Goal: Book appointment/travel/reservation

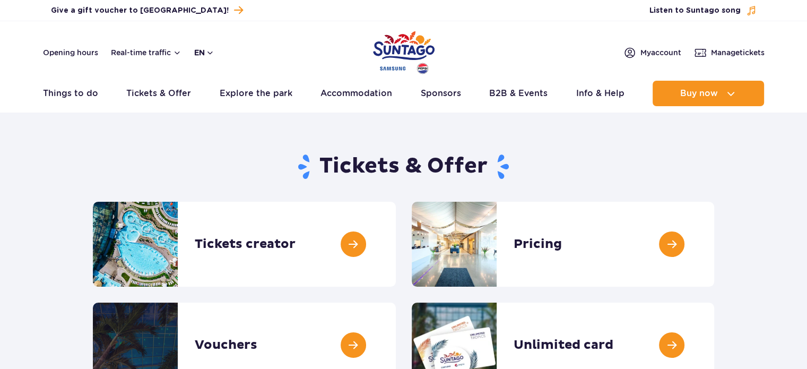
click at [194, 51] on button "en" at bounding box center [204, 52] width 20 height 11
click at [209, 82] on button "PL" at bounding box center [209, 78] width 29 height 11
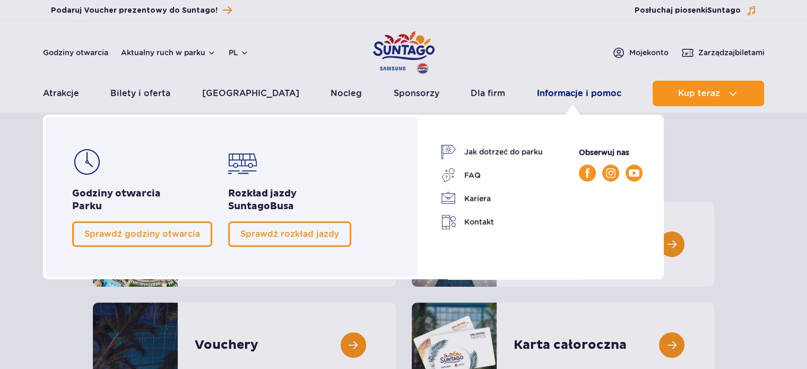
click at [543, 91] on link "Informacje i pomoc" at bounding box center [579, 93] width 84 height 25
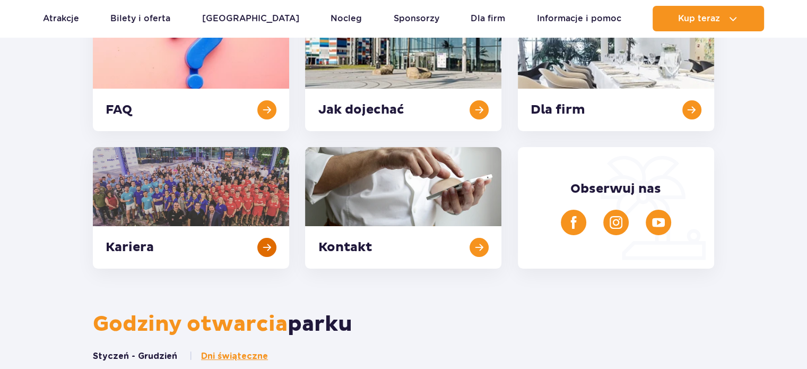
scroll to position [212, 0]
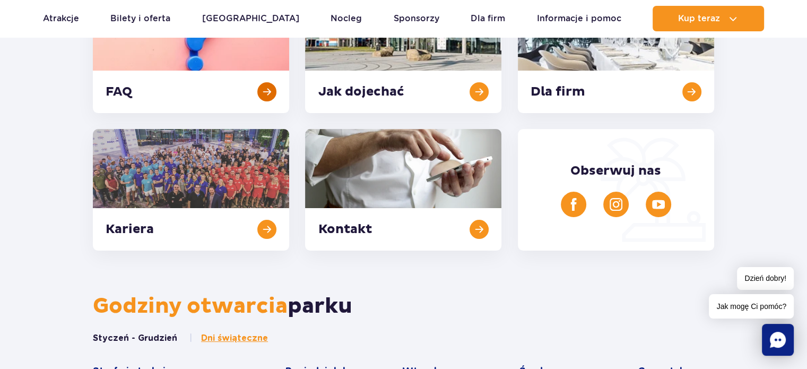
click at [170, 90] on link at bounding box center [191, 53] width 196 height 122
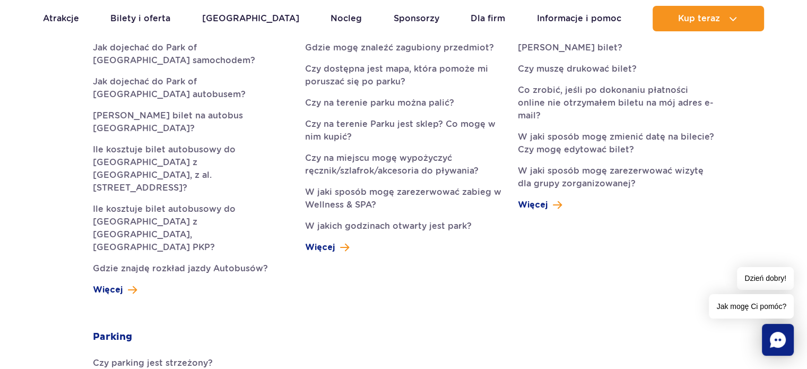
scroll to position [371, 0]
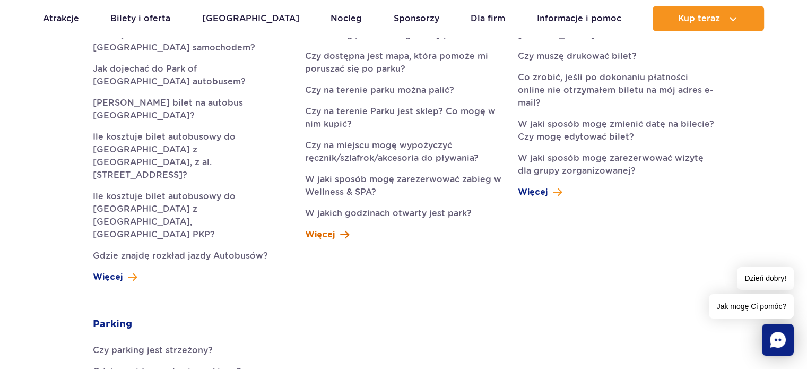
click at [337, 237] on link "Więcej" at bounding box center [327, 234] width 44 height 13
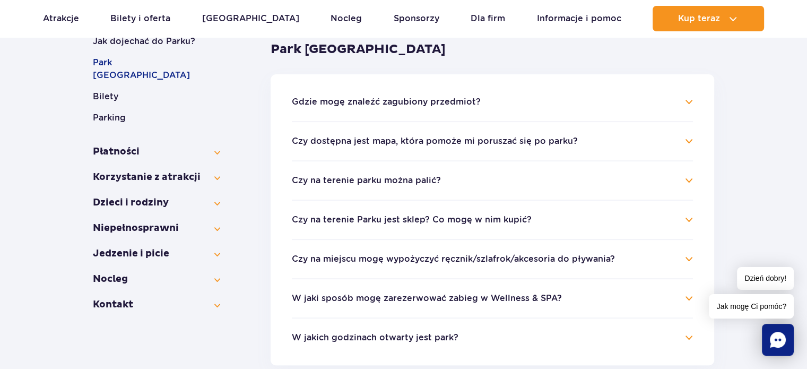
scroll to position [212, 0]
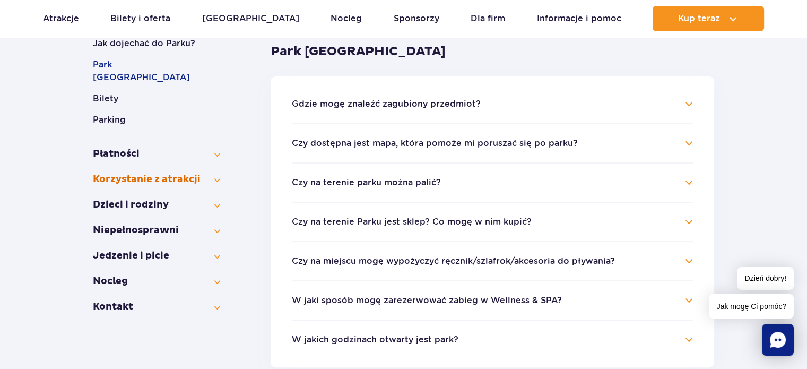
click at [138, 173] on button "Korzystanie z atrakcji" at bounding box center [156, 179] width 127 height 13
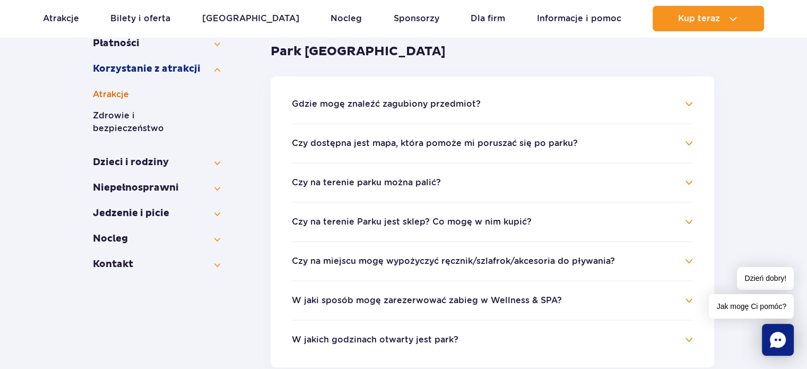
click at [111, 93] on button "Atrakcje" at bounding box center [156, 94] width 127 height 13
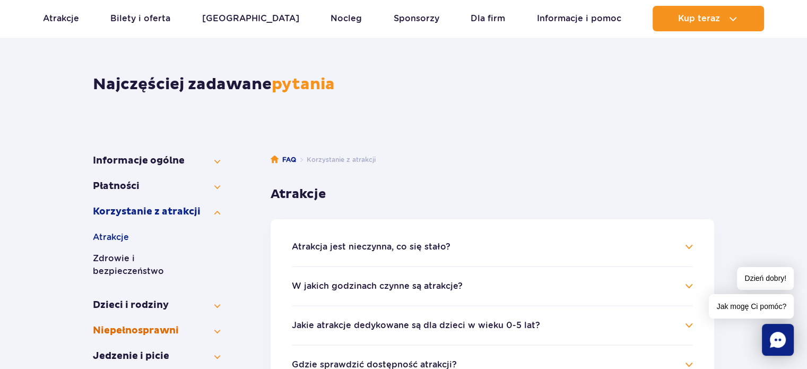
scroll to position [53, 0]
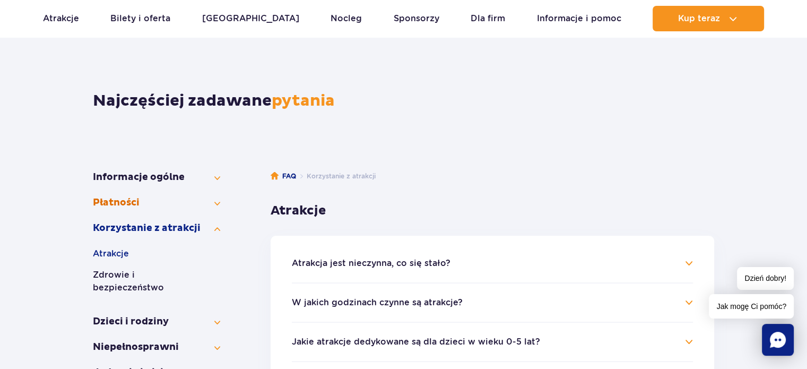
click at [124, 204] on button "Płatności" at bounding box center [156, 202] width 127 height 13
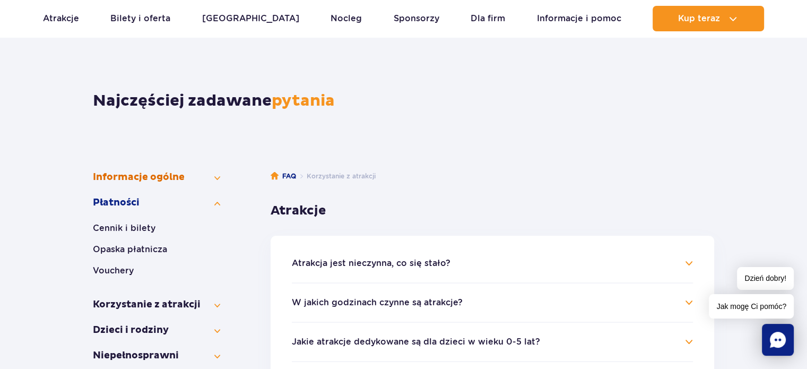
click at [135, 177] on button "Informacje ogólne" at bounding box center [156, 177] width 127 height 13
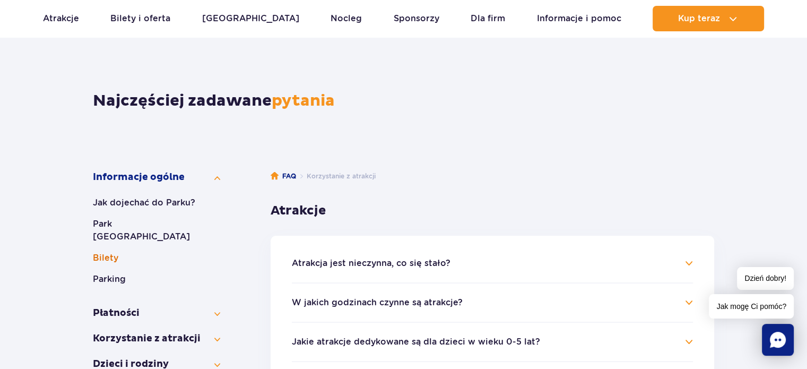
click at [114, 252] on button "Bilety" at bounding box center [156, 258] width 127 height 13
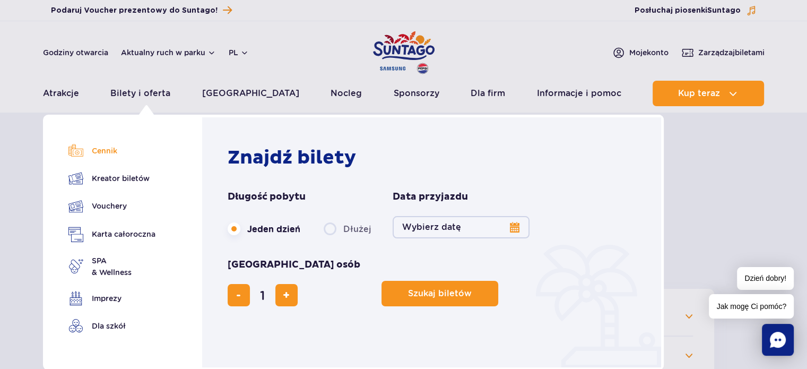
click at [106, 144] on link "Cennik" at bounding box center [111, 150] width 87 height 15
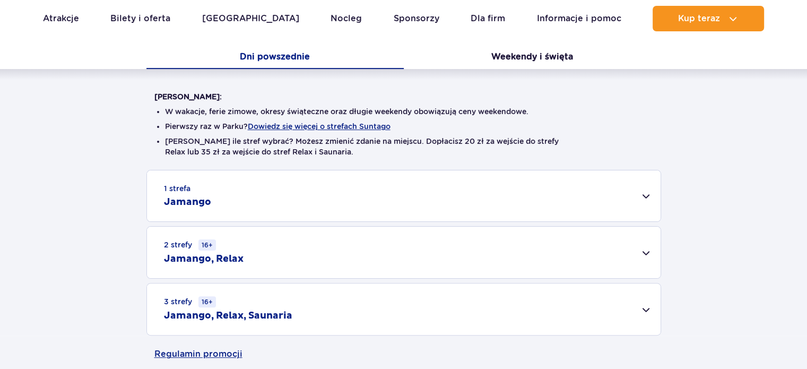
scroll to position [265, 0]
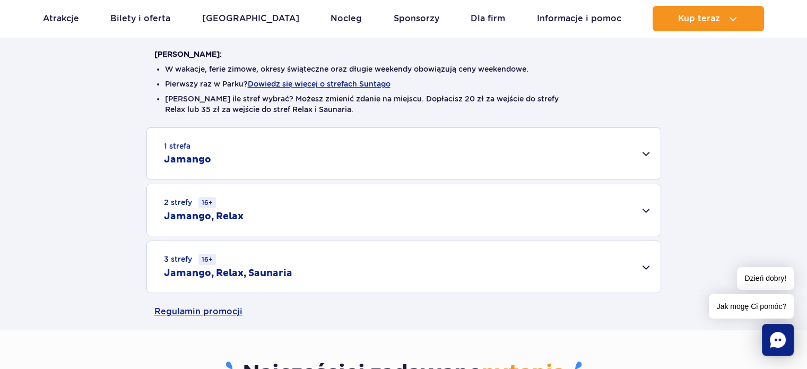
click at [253, 163] on div "1 strefa Jamango" at bounding box center [404, 153] width 514 height 51
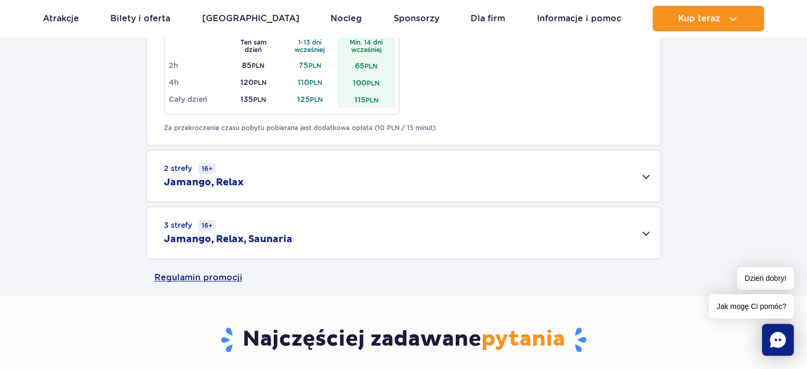
scroll to position [690, 0]
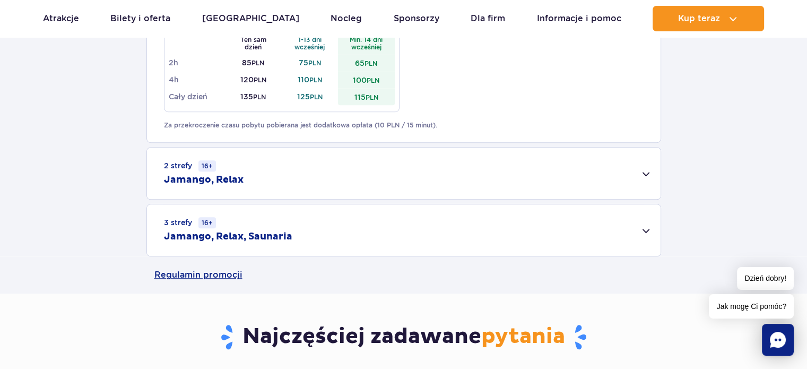
click at [254, 178] on div "2 strefy 16+ Jamango, Relax" at bounding box center [404, 173] width 514 height 51
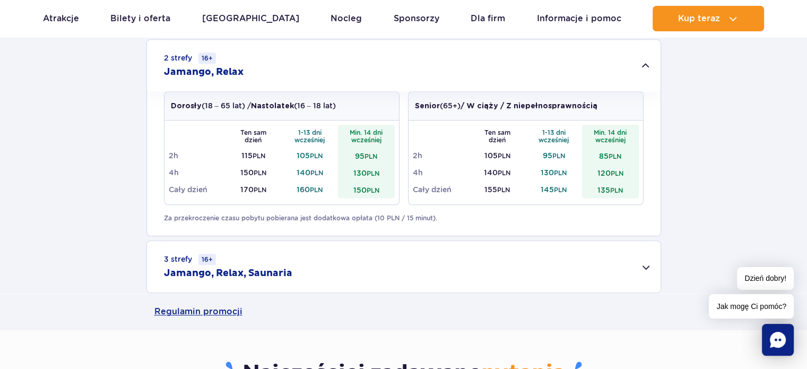
scroll to position [796, 0]
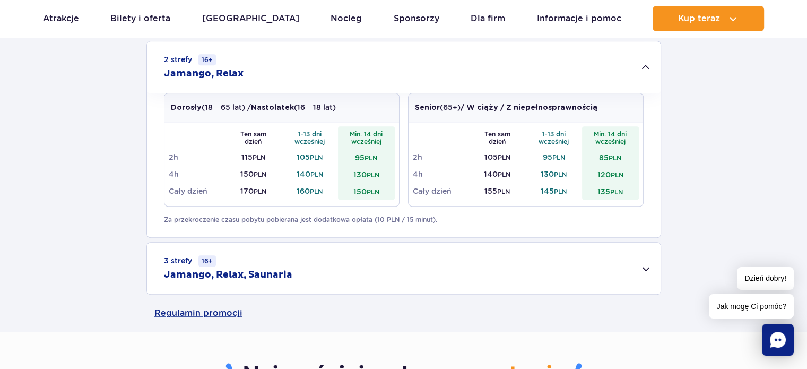
click at [244, 271] on h2 "Jamango, Relax, Saunaria" at bounding box center [228, 274] width 128 height 13
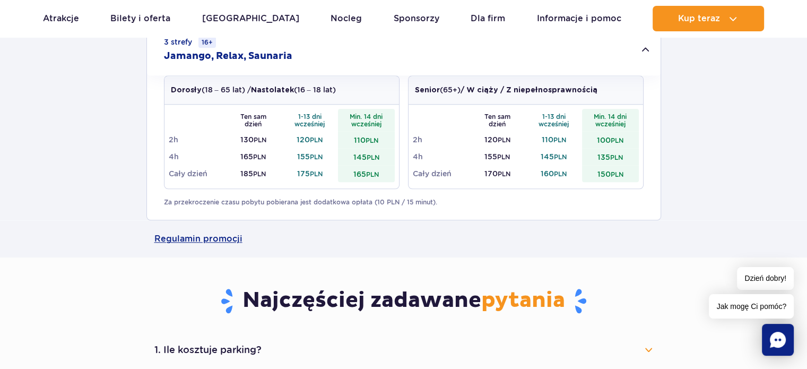
scroll to position [1167, 0]
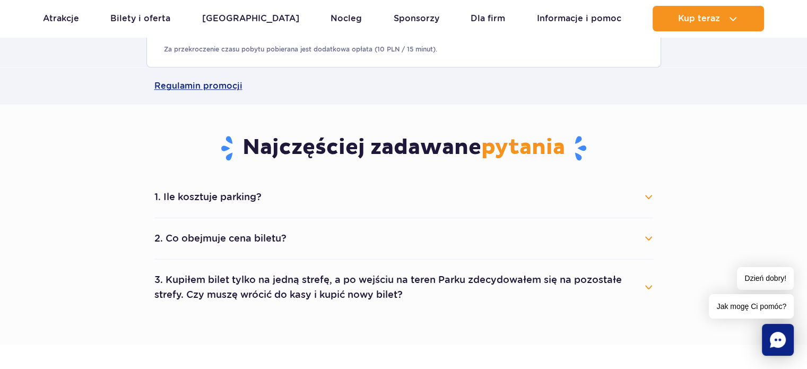
click at [248, 237] on button "2. Co obejmuje cena biletu?" at bounding box center [403, 238] width 499 height 23
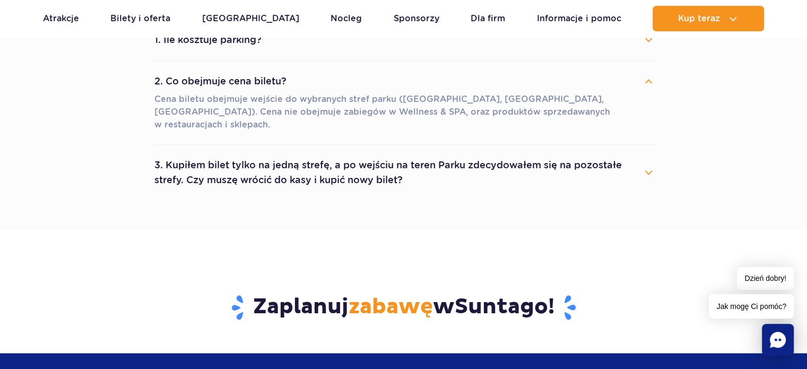
scroll to position [1326, 0]
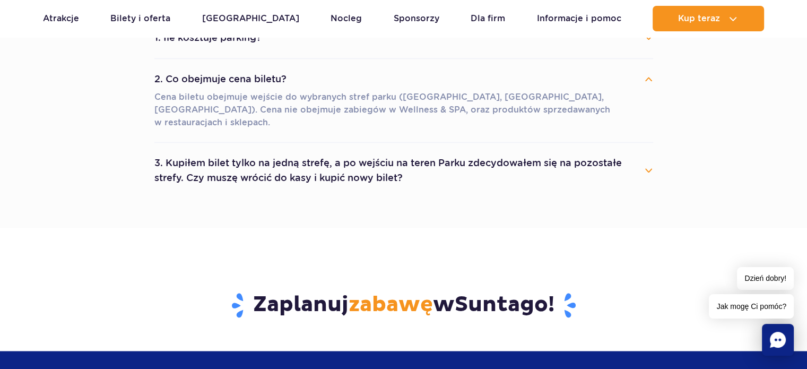
click at [213, 160] on button "3. Kupiłem bilet tylko na jedną strefę, a po wejściu na teren Parku zdecydowałe…" at bounding box center [403, 170] width 499 height 38
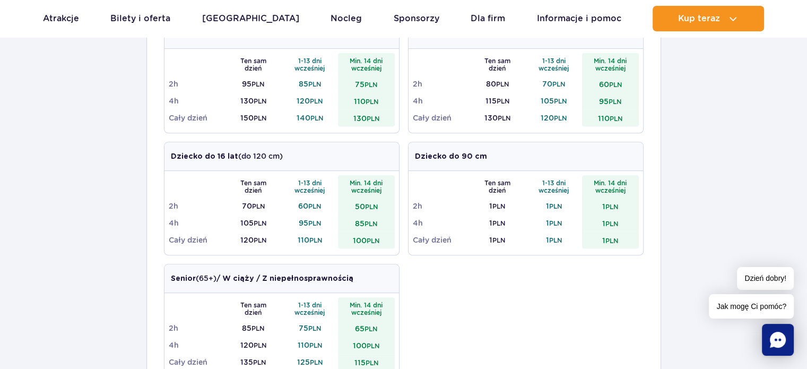
scroll to position [424, 0]
click at [569, 22] on link "Informacje i pomoc" at bounding box center [579, 18] width 84 height 25
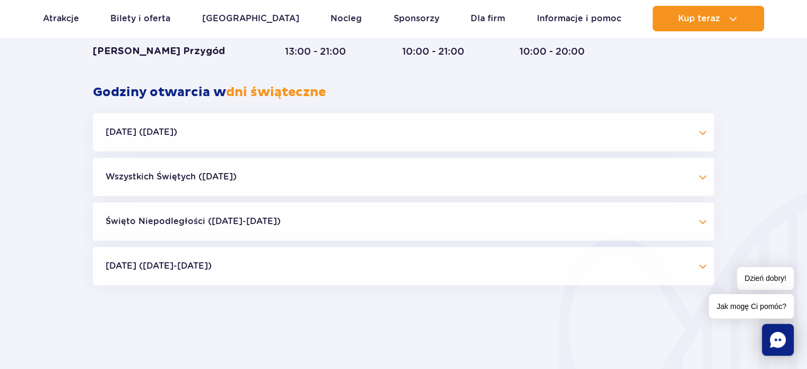
scroll to position [902, 0]
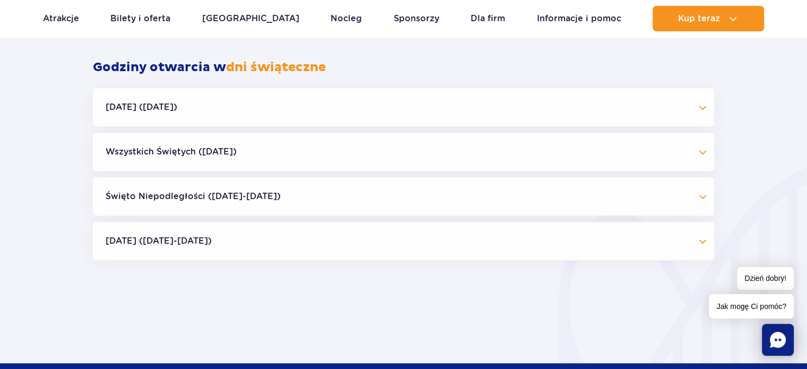
click at [223, 148] on button "Wszystkich Świętych ([DATE])" at bounding box center [403, 152] width 621 height 38
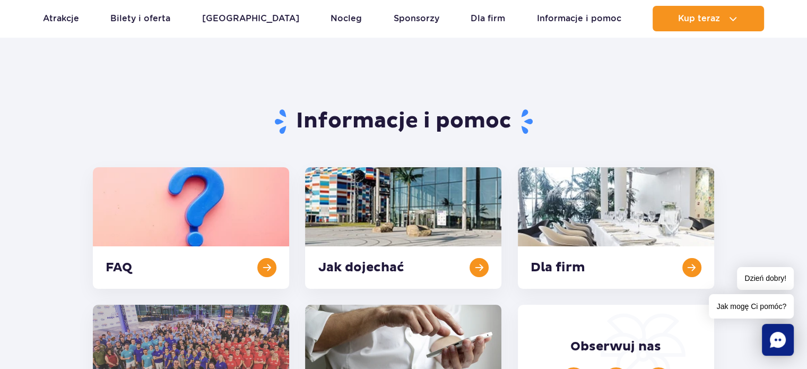
scroll to position [0, 0]
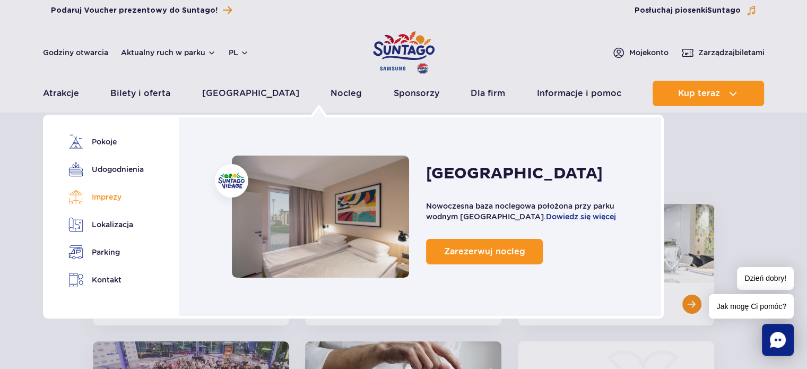
click at [112, 192] on link "Imprezy" at bounding box center [104, 196] width 72 height 15
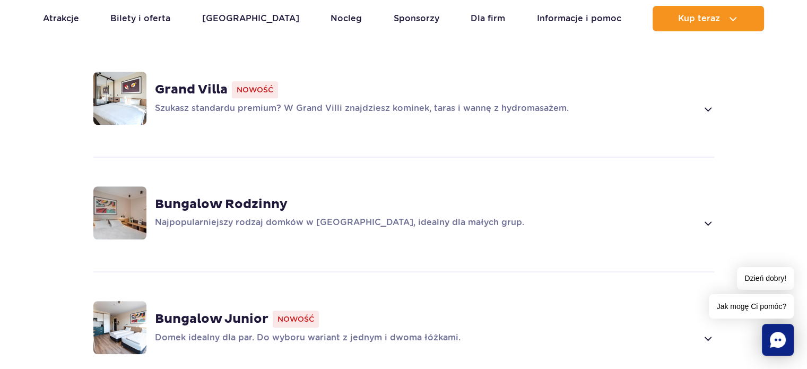
scroll to position [768, 0]
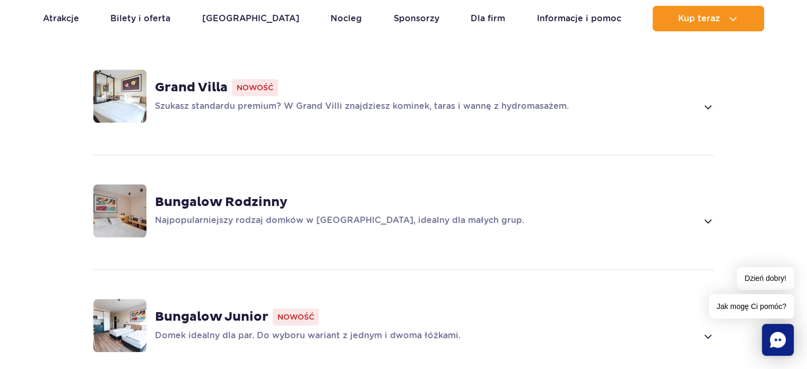
click at [249, 194] on strong "Bungalow Rodzinny" at bounding box center [221, 202] width 133 height 16
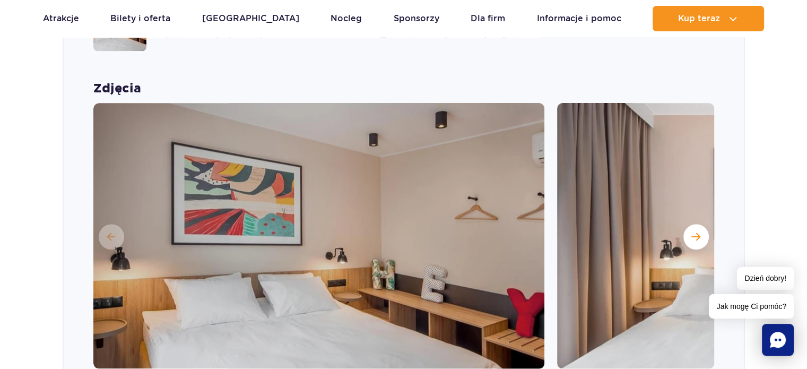
scroll to position [919, 0]
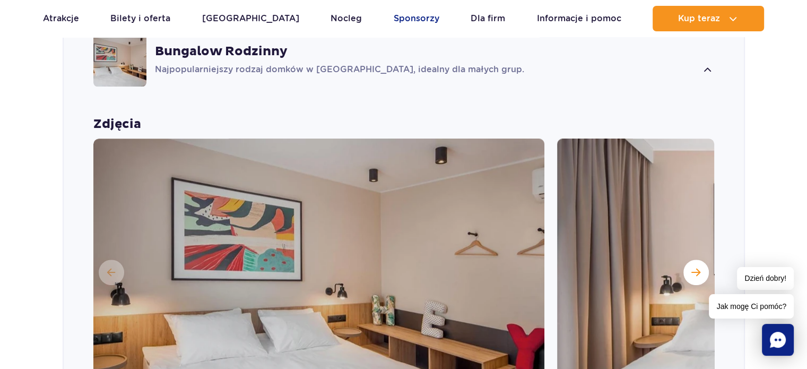
click at [396, 15] on link "Sponsorzy" at bounding box center [417, 18] width 46 height 25
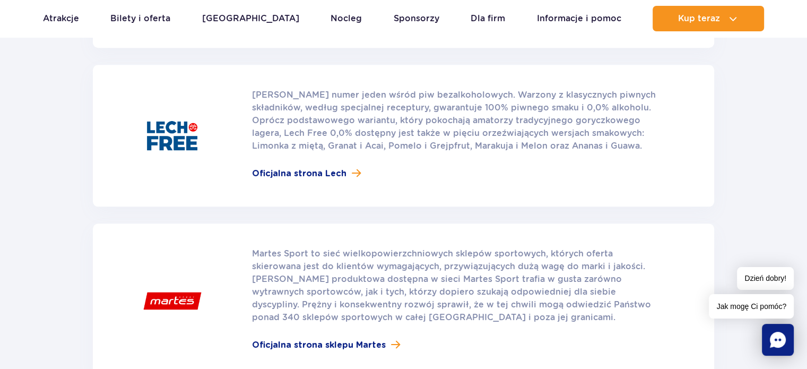
scroll to position [1167, 0]
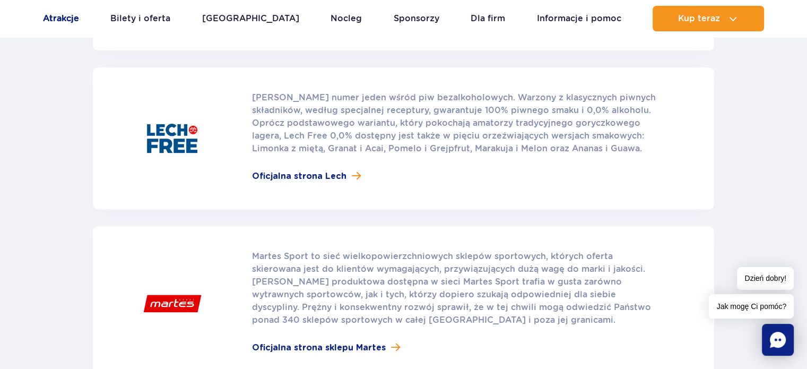
click at [75, 17] on link "Atrakcje" at bounding box center [61, 18] width 36 height 25
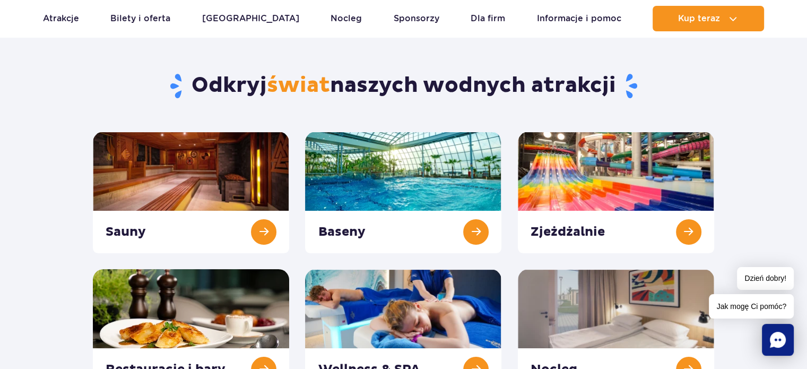
scroll to position [212, 0]
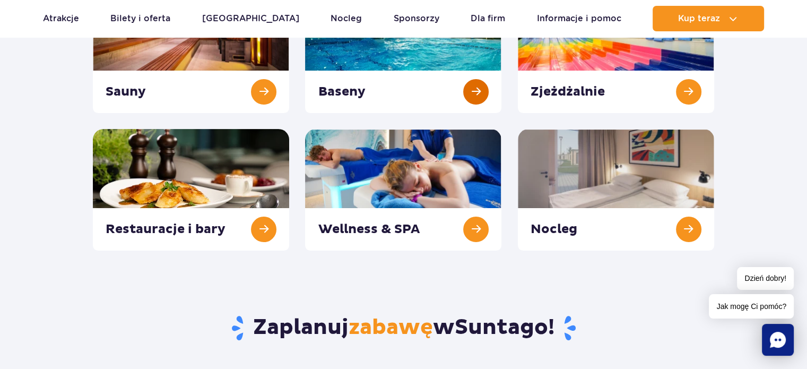
click at [356, 93] on link at bounding box center [403, 53] width 196 height 122
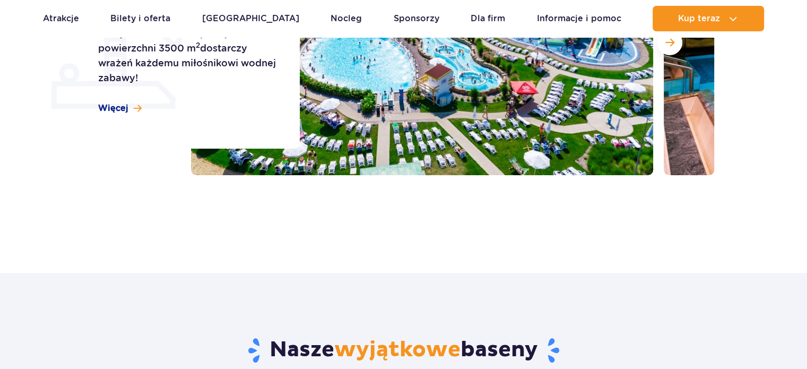
scroll to position [265, 0]
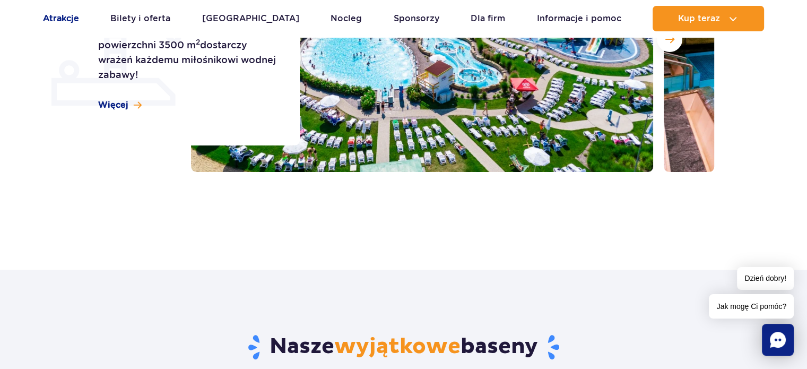
click at [74, 19] on link "Atrakcje" at bounding box center [61, 18] width 36 height 25
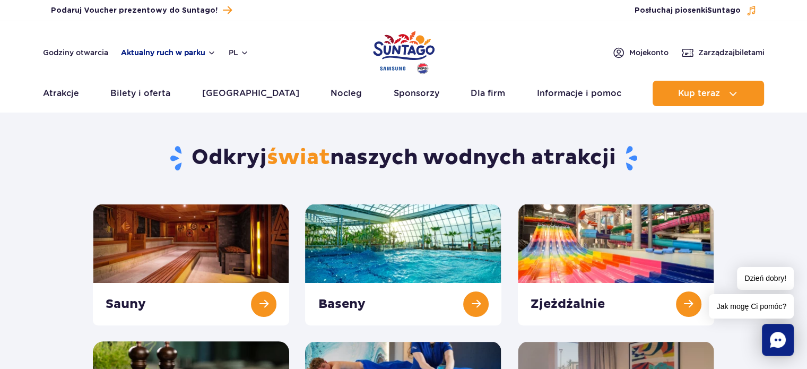
click at [197, 49] on button "Aktualny ruch w parku" at bounding box center [168, 52] width 95 height 8
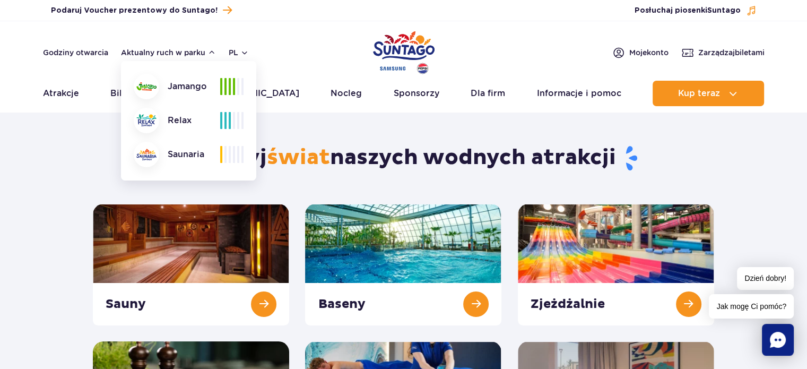
click at [103, 163] on h1 "Odkryj świat naszych wodnych atrakcji" at bounding box center [403, 158] width 621 height 28
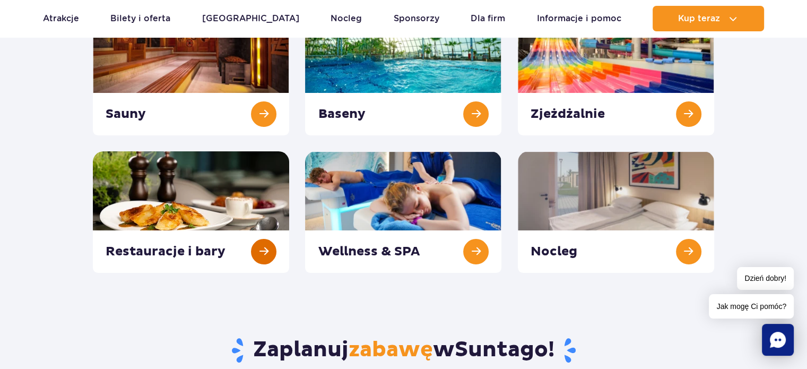
scroll to position [212, 0]
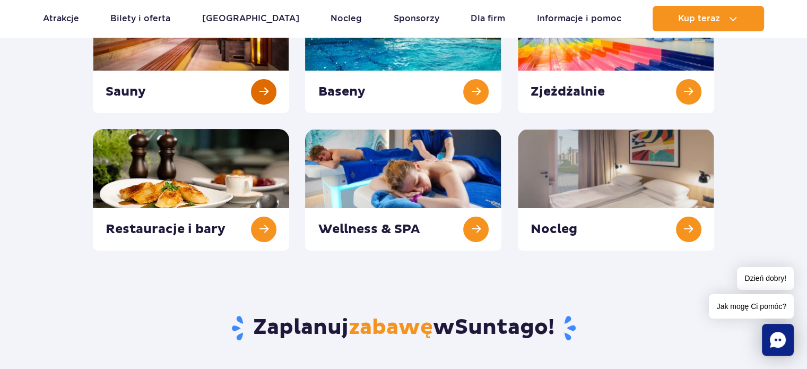
click at [253, 87] on link at bounding box center [191, 53] width 196 height 122
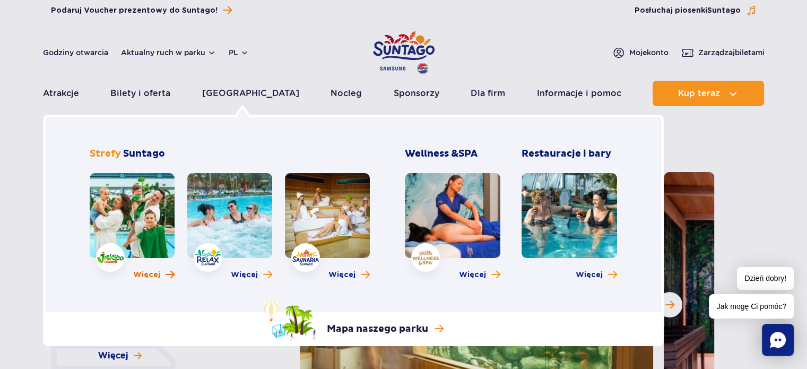
click at [149, 276] on span "Więcej" at bounding box center [146, 275] width 27 height 11
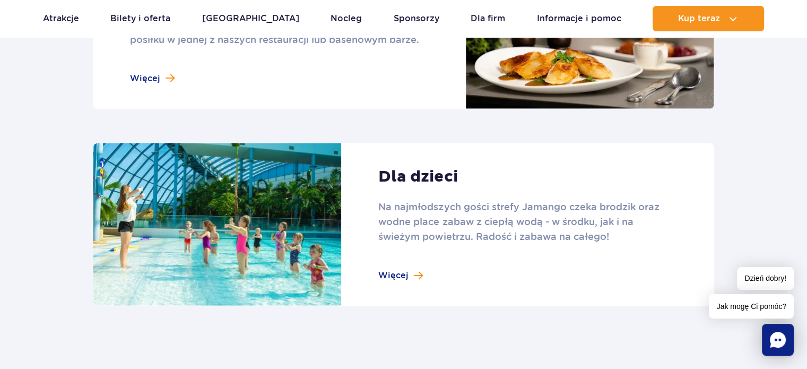
scroll to position [1539, 0]
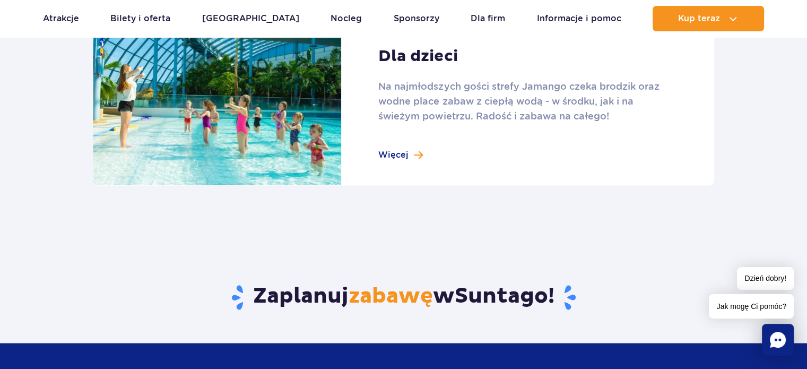
click at [395, 159] on link at bounding box center [403, 103] width 621 height 163
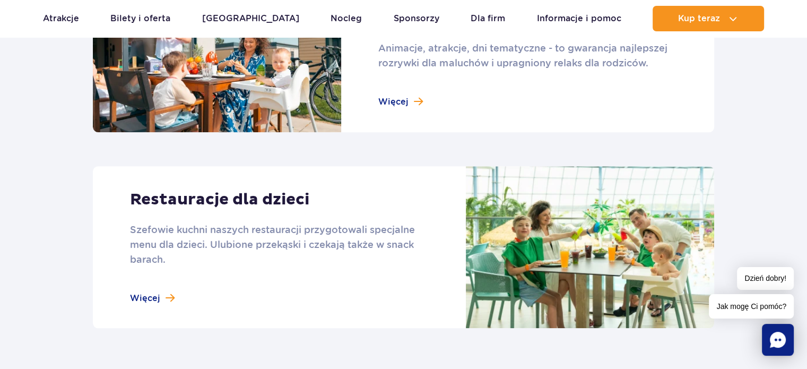
scroll to position [1114, 0]
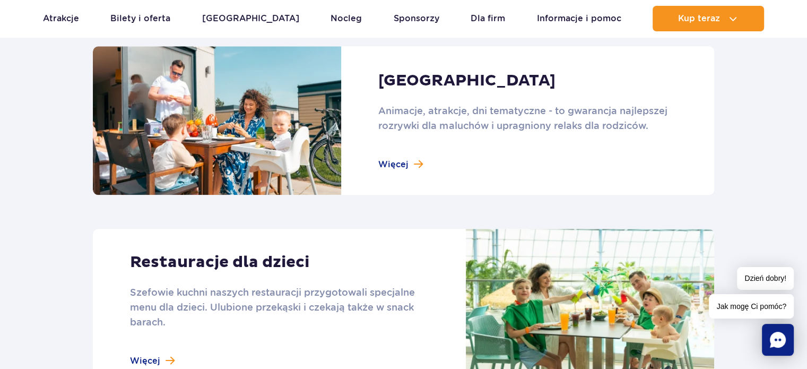
click at [403, 162] on link at bounding box center [403, 120] width 621 height 148
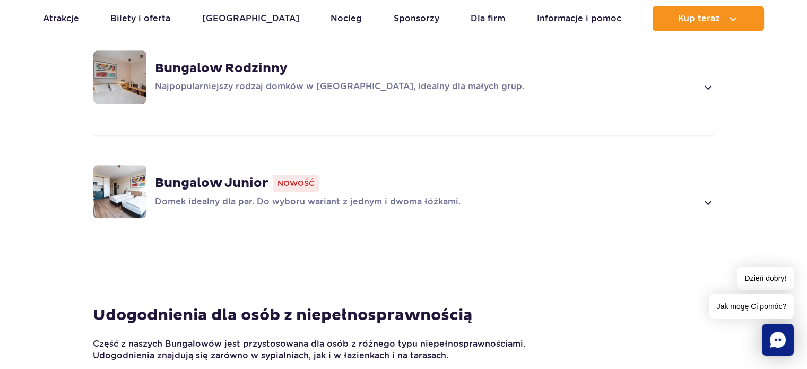
scroll to position [796, 0]
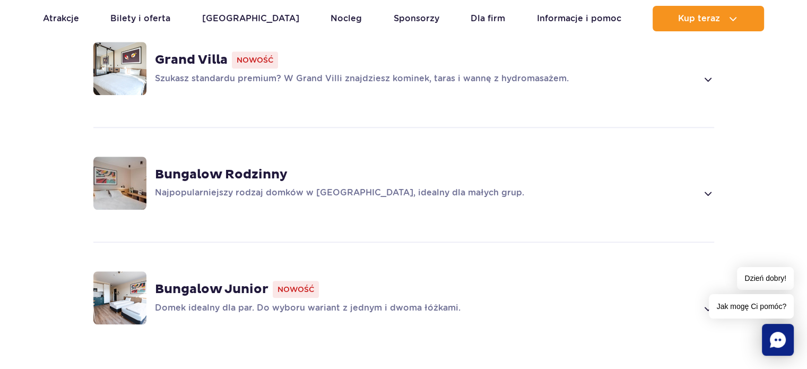
click at [297, 193] on div "Bungalow Rodzinny Najpopularniejszy rodzaj domków w [GEOGRAPHIC_DATA], idealny …" at bounding box center [404, 183] width 680 height 112
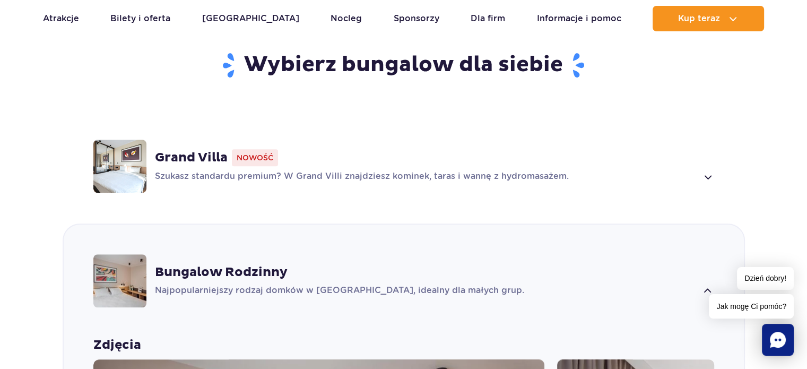
click at [362, 153] on div "Grand Villa Nowość Szukasz standardu premium? W Grand Villi znajdziesz kominek,…" at bounding box center [434, 166] width 559 height 34
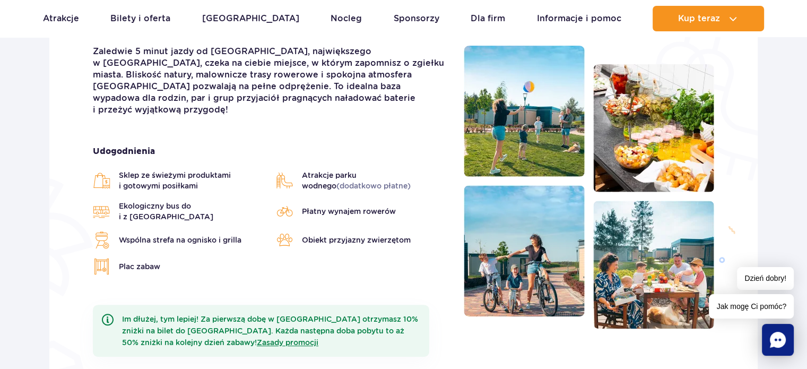
scroll to position [155, 0]
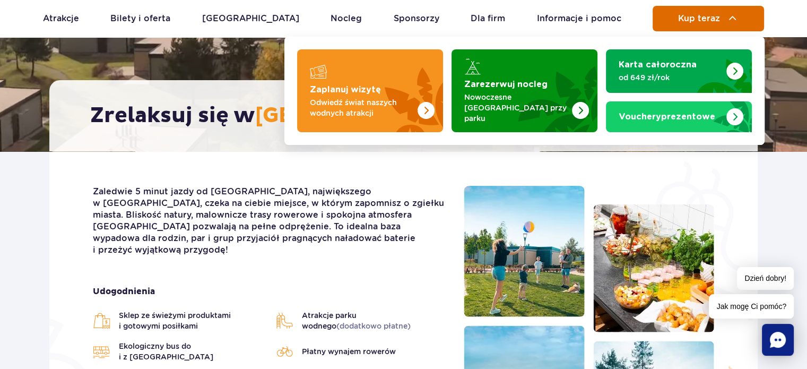
click at [711, 19] on span "Kup teraz" at bounding box center [699, 19] width 42 height 10
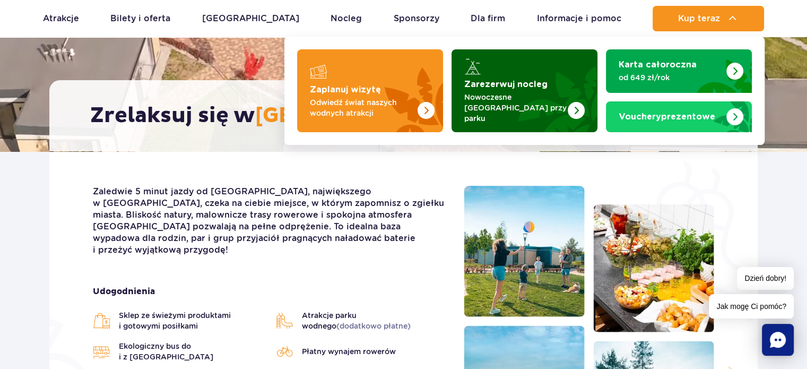
click at [507, 86] on strong "Zarezerwuj nocleg" at bounding box center [505, 84] width 83 height 8
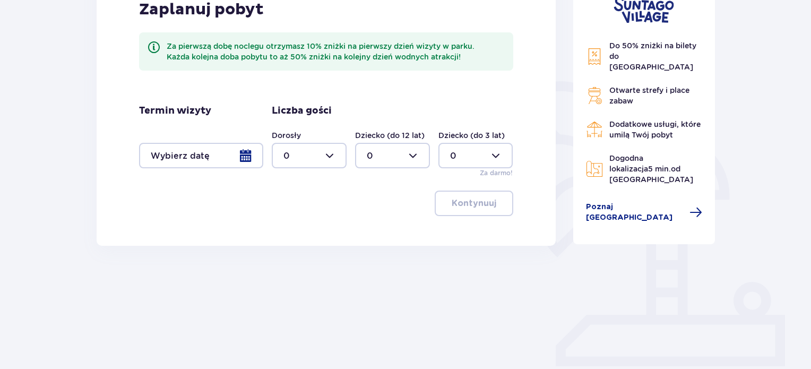
scroll to position [212, 0]
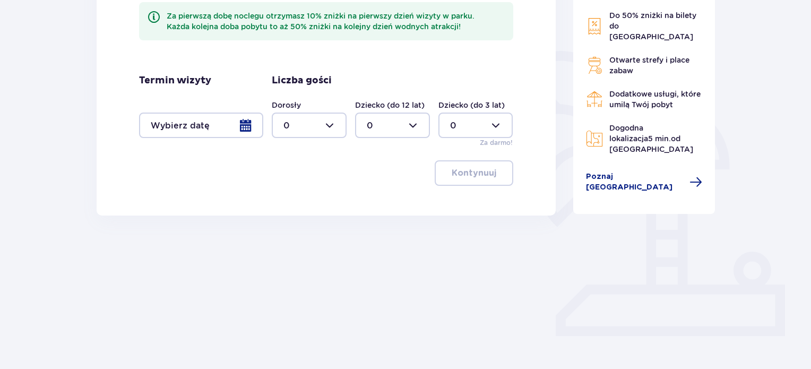
click at [233, 122] on div at bounding box center [201, 124] width 124 height 25
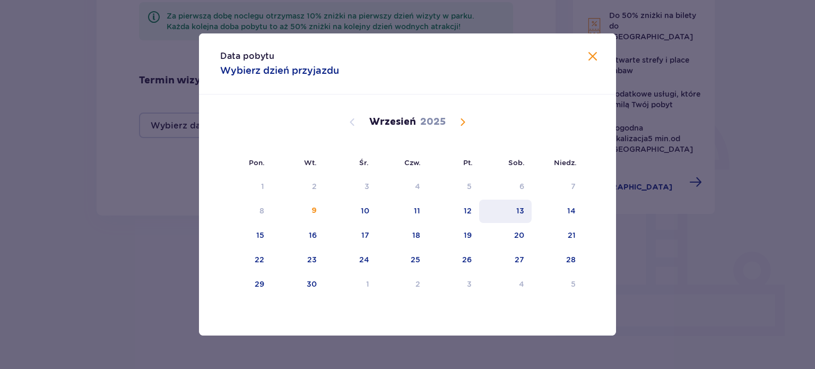
click at [518, 210] on div "13" at bounding box center [520, 210] width 8 height 11
click at [573, 207] on div "14" at bounding box center [571, 210] width 8 height 11
type input "[DATE] - [DATE]"
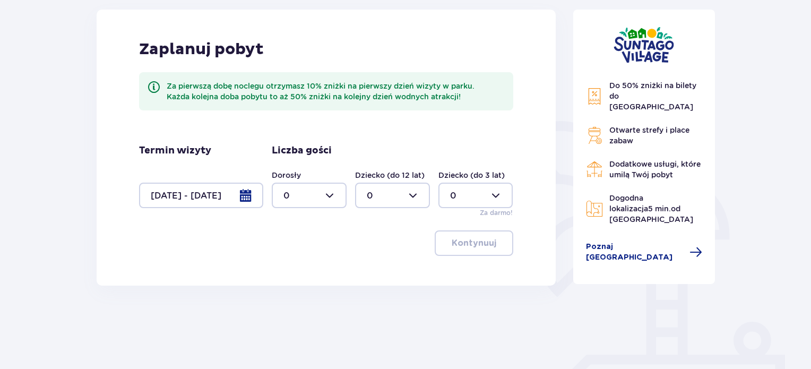
scroll to position [159, 0]
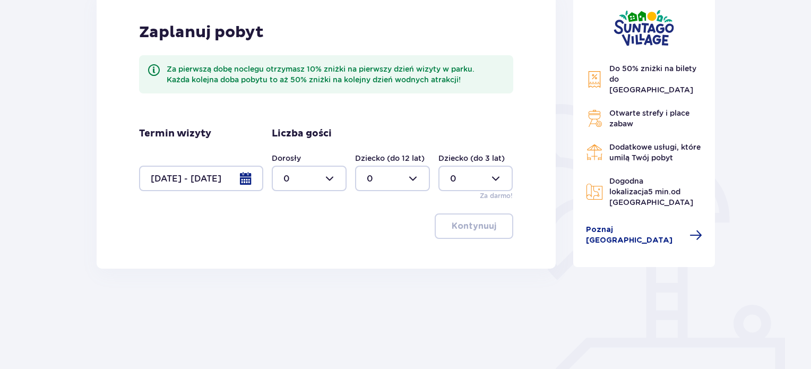
click at [320, 183] on div at bounding box center [309, 178] width 75 height 25
click at [296, 258] on div "2" at bounding box center [308, 255] width 51 height 12
type input "2"
click at [384, 180] on div at bounding box center [392, 178] width 75 height 25
click at [376, 248] on span "2" at bounding box center [392, 255] width 73 height 22
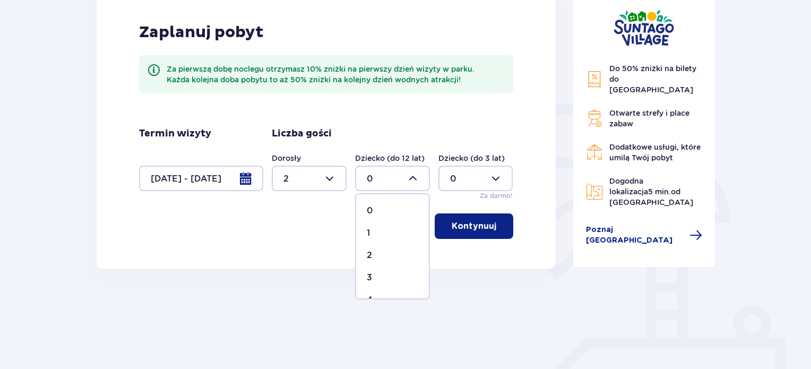
type input "2"
click at [471, 230] on p "Kontynuuj" at bounding box center [474, 226] width 45 height 12
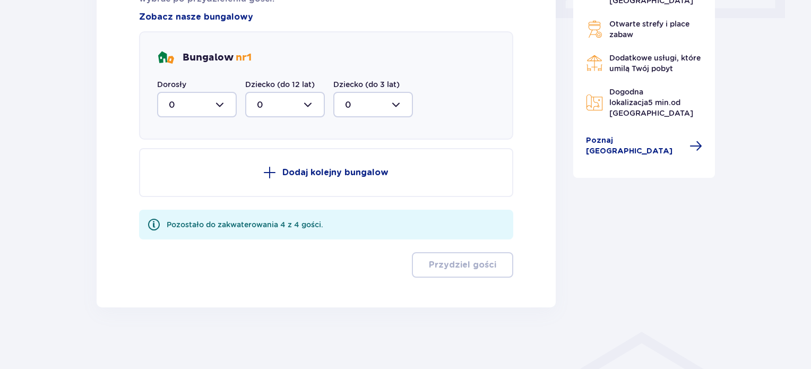
scroll to position [531, 0]
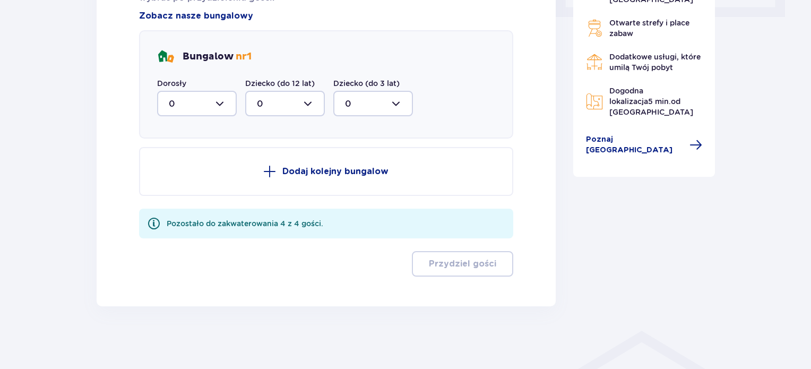
click at [212, 99] on div at bounding box center [197, 103] width 80 height 25
click at [180, 176] on div "2" at bounding box center [197, 181] width 56 height 12
type input "2"
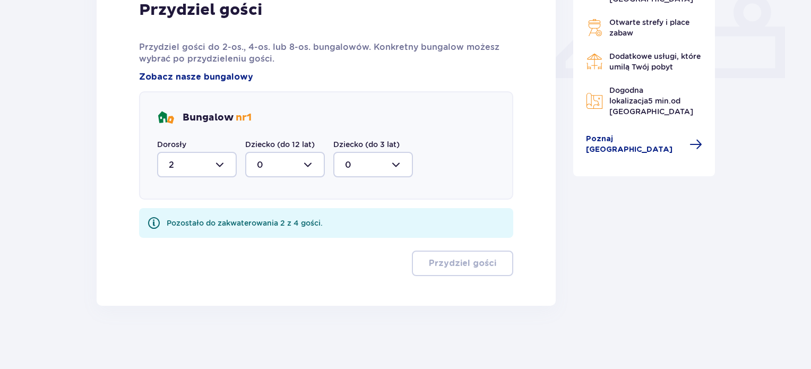
click at [269, 166] on div at bounding box center [285, 164] width 80 height 25
click at [270, 237] on div "2" at bounding box center [285, 242] width 56 height 12
type input "2"
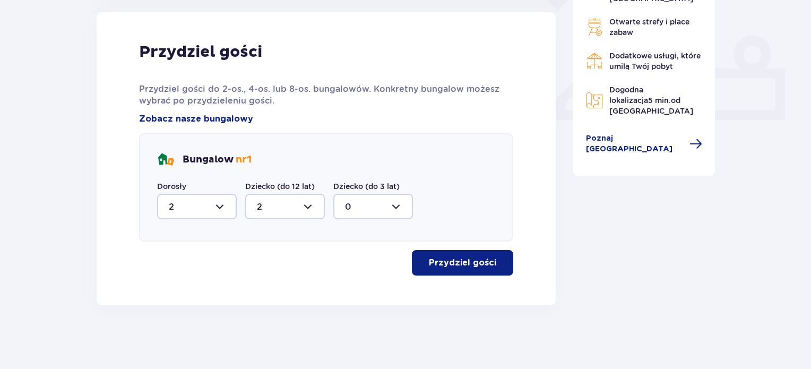
scroll to position [428, 0]
click at [490, 264] on button "Przydziel gości" at bounding box center [462, 262] width 101 height 25
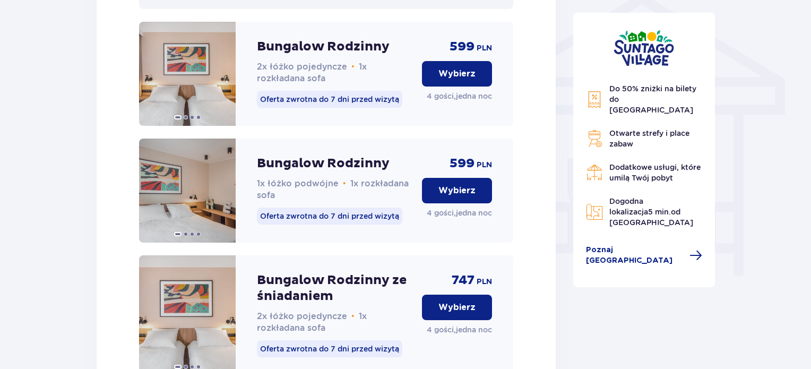
scroll to position [975, 0]
